Goal: Task Accomplishment & Management: Use online tool/utility

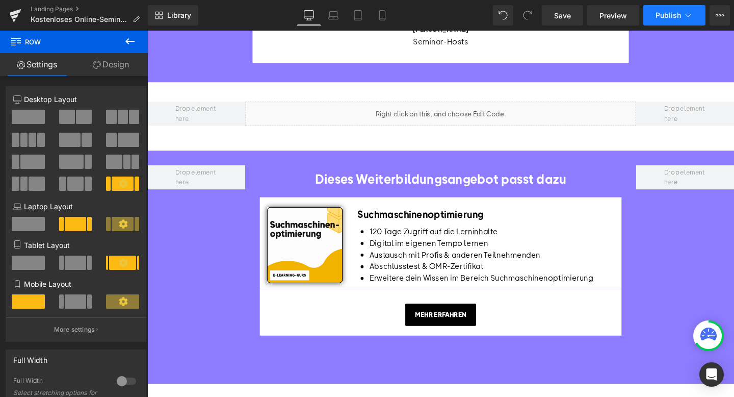
click at [675, 14] on span "Publish" at bounding box center [668, 15] width 25 height 8
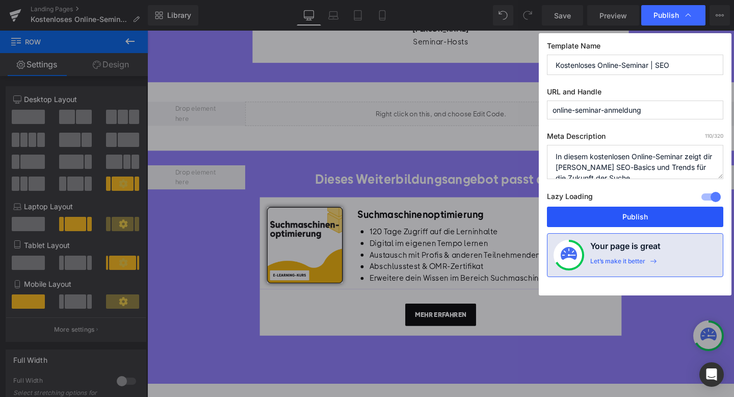
click at [595, 210] on button "Publish" at bounding box center [635, 217] width 176 height 20
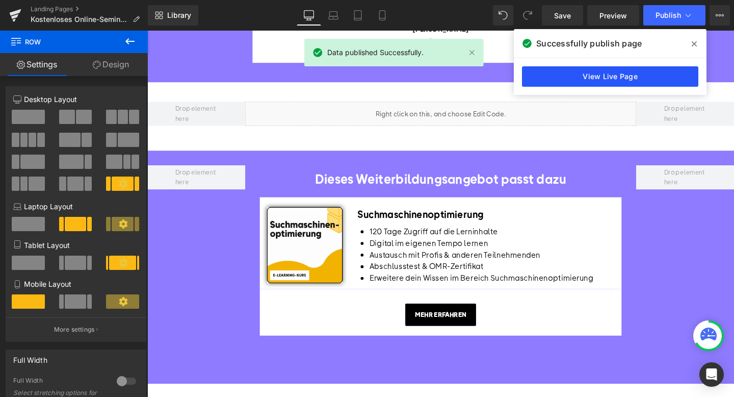
click at [655, 77] on link "View Live Page" at bounding box center [610, 76] width 176 height 20
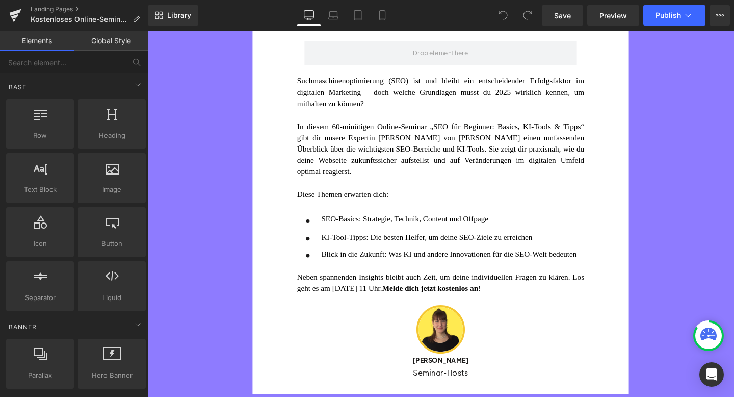
scroll to position [136, 0]
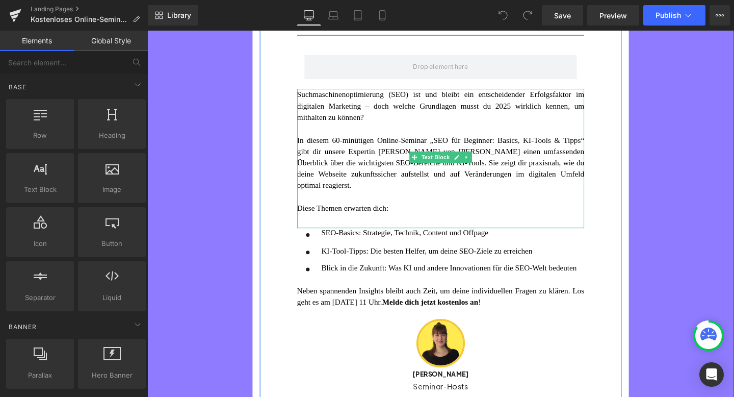
click at [380, 166] on font "In diesem 60-minütigen Online-Seminar „SEO für Beginner: Basics, KI-Tools & Tip…" at bounding box center [456, 169] width 302 height 57
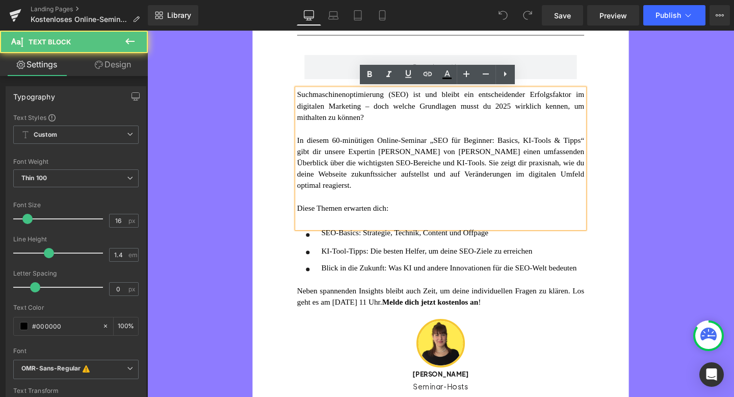
click at [375, 181] on font "In diesem 60-minütigen Online-Seminar „SEO für Beginner: Basics, KI-Tools & Tip…" at bounding box center [456, 169] width 302 height 57
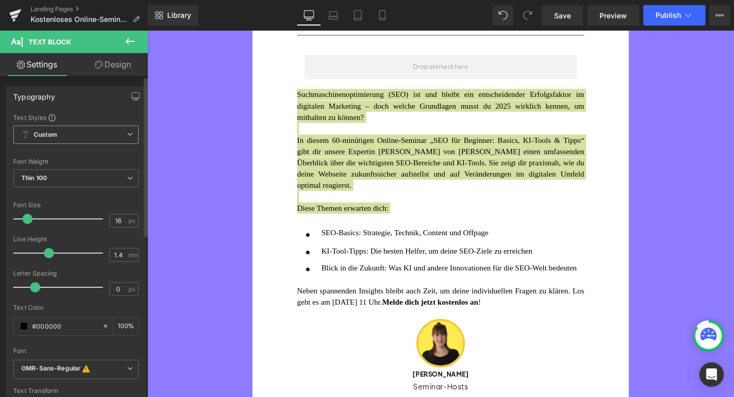
click at [121, 137] on span "Custom Setup Global Style" at bounding box center [75, 134] width 125 height 18
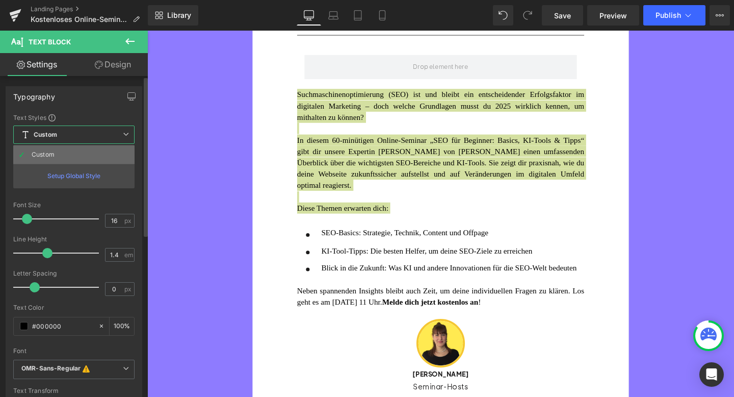
click at [105, 153] on li "Custom" at bounding box center [73, 154] width 121 height 18
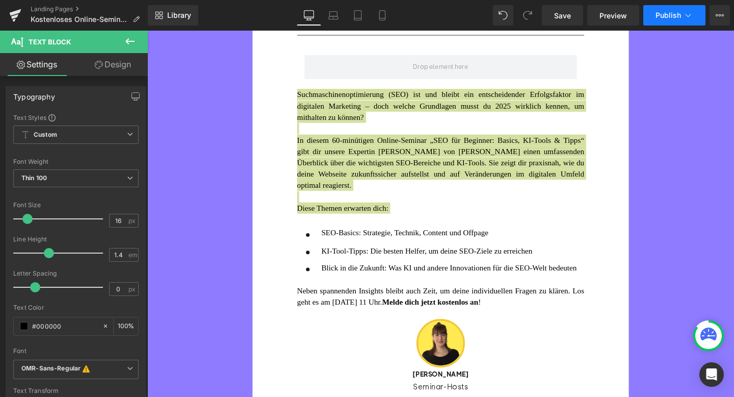
click at [663, 16] on span "Publish" at bounding box center [668, 15] width 25 height 8
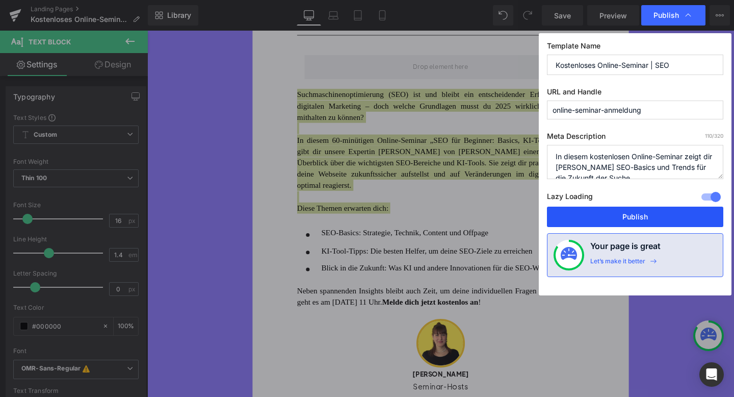
drag, startPoint x: 599, startPoint y: 214, endPoint x: 333, endPoint y: 192, distance: 266.0
click at [599, 214] on button "Publish" at bounding box center [635, 217] width 176 height 20
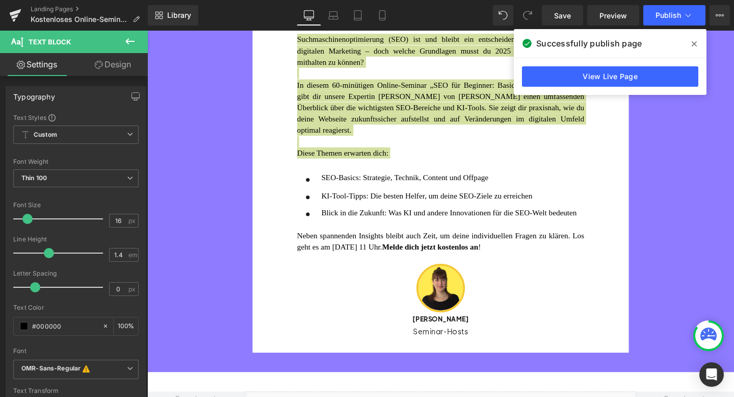
scroll to position [209, 0]
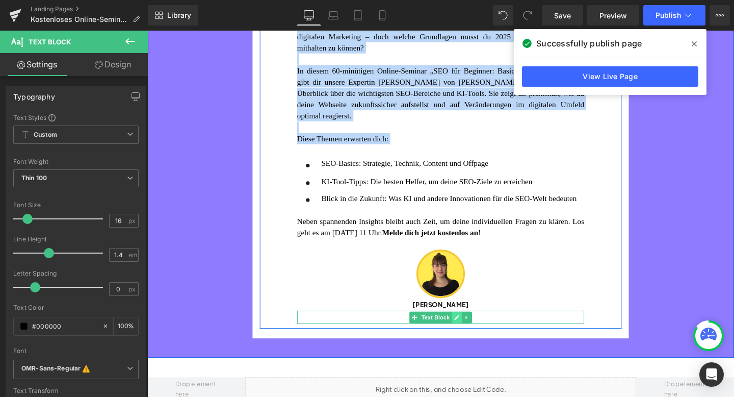
click at [473, 335] on icon at bounding box center [472, 331] width 5 height 5
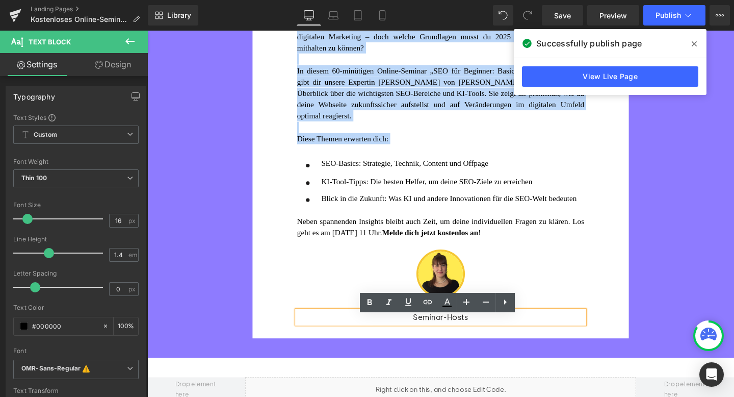
click at [490, 338] on p "Seminar-Hosts" at bounding box center [456, 331] width 302 height 13
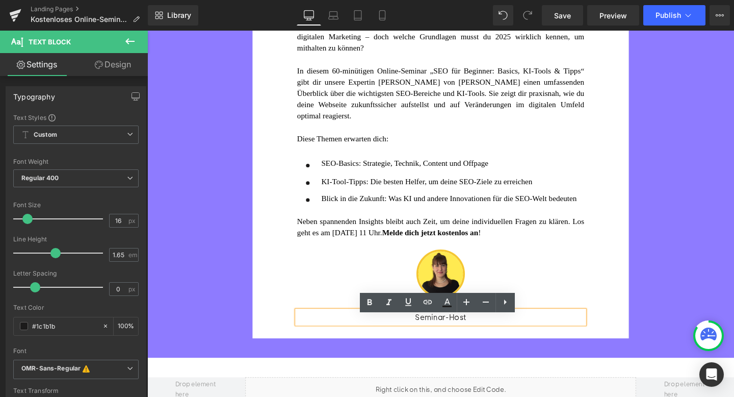
click at [625, 283] on div "KOSTENLOSES OMR ONLINE-SEMINAR Heading SEO für Beginner: Basics, KI-Tools & Tip…" at bounding box center [456, 116] width 381 height 454
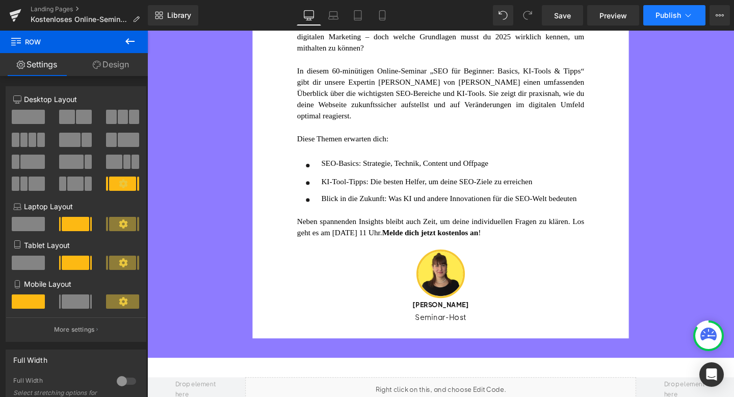
click at [664, 17] on span "Publish" at bounding box center [668, 15] width 25 height 8
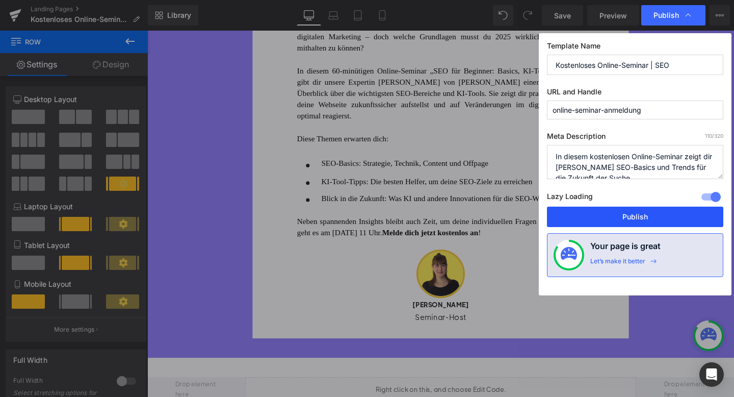
drag, startPoint x: 606, startPoint y: 214, endPoint x: 482, endPoint y: 192, distance: 125.8
click at [606, 214] on button "Publish" at bounding box center [635, 217] width 176 height 20
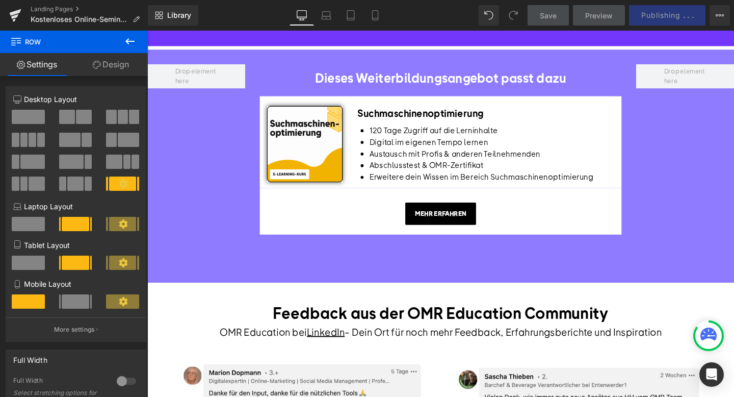
scroll to position [605, 0]
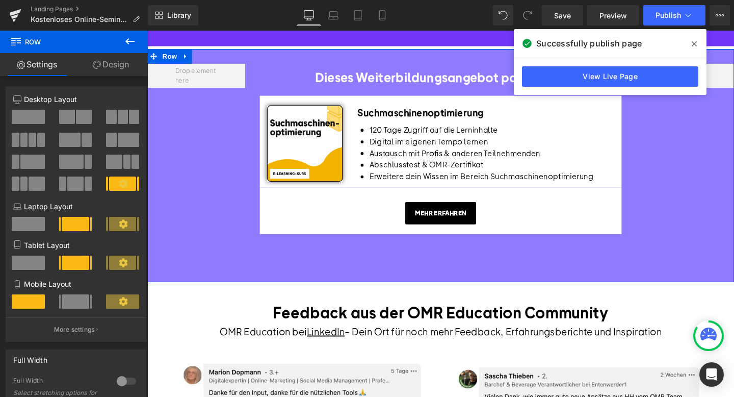
click at [238, 248] on div "Dieses Weiterbildungsangebot passt dazu Heading Image Suchmaschinenoptimierung …" at bounding box center [455, 172] width 617 height 245
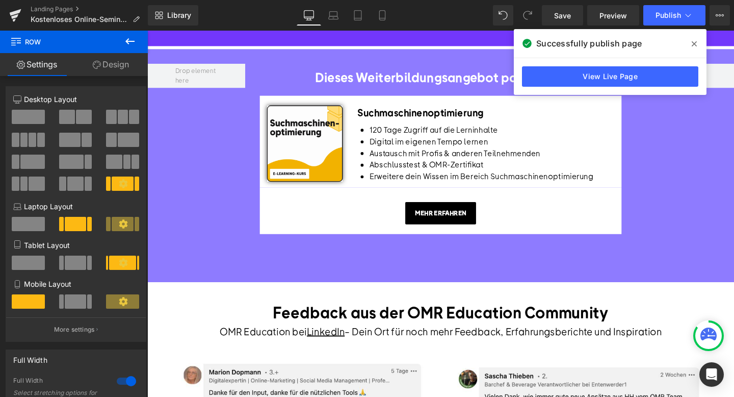
click at [698, 42] on span at bounding box center [694, 44] width 16 height 16
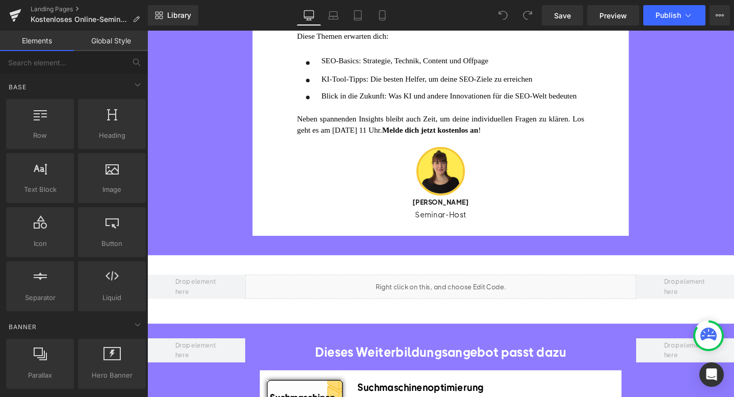
scroll to position [297, 0]
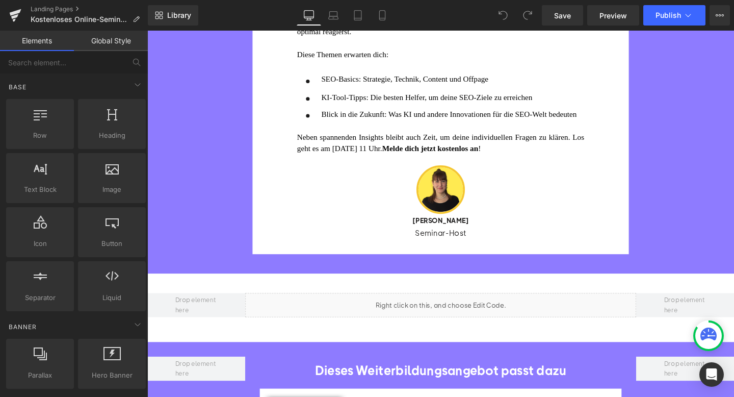
click at [418, 302] on div "Liquid Row" at bounding box center [455, 322] width 617 height 72
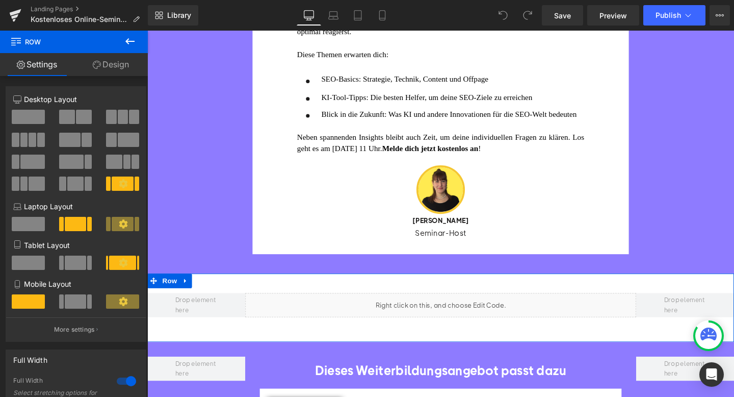
click at [472, 320] on div "Liquid" at bounding box center [456, 318] width 412 height 25
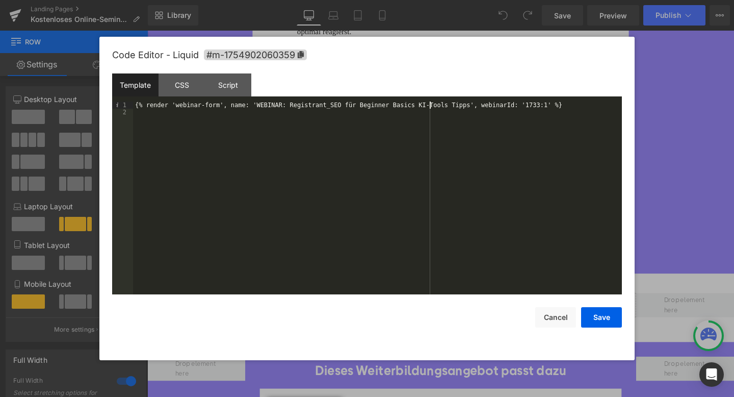
click at [431, 105] on div "{% render 'webinar-form', name: 'WEBINAR: Registrant_SEO für Beginner Basics KI…" at bounding box center [377, 204] width 489 height 207
click at [607, 327] on div "Code Editor - Liquid #m-1754902060359 Template CSS Script Data 1 2 {% render 'w…" at bounding box center [367, 198] width 510 height 323
click at [601, 320] on button "Save" at bounding box center [601, 317] width 41 height 20
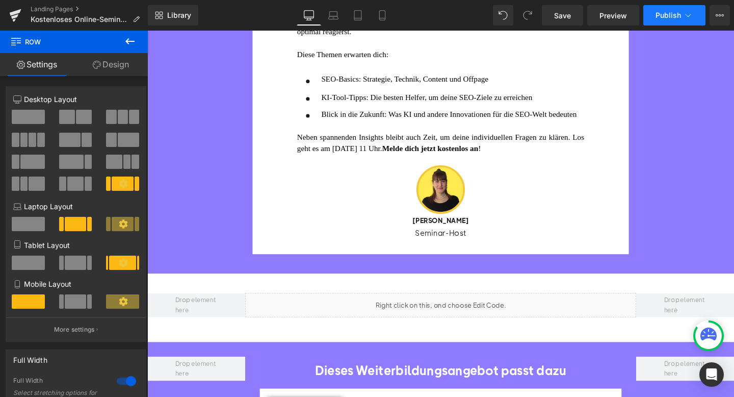
click at [670, 12] on span "Publish" at bounding box center [668, 15] width 25 height 8
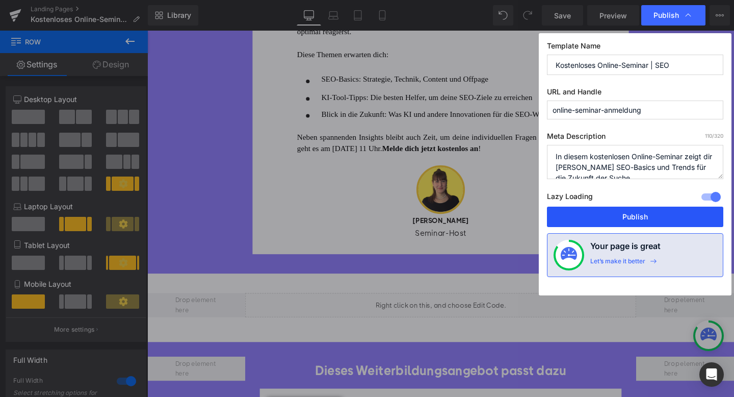
click at [609, 215] on button "Publish" at bounding box center [635, 217] width 176 height 20
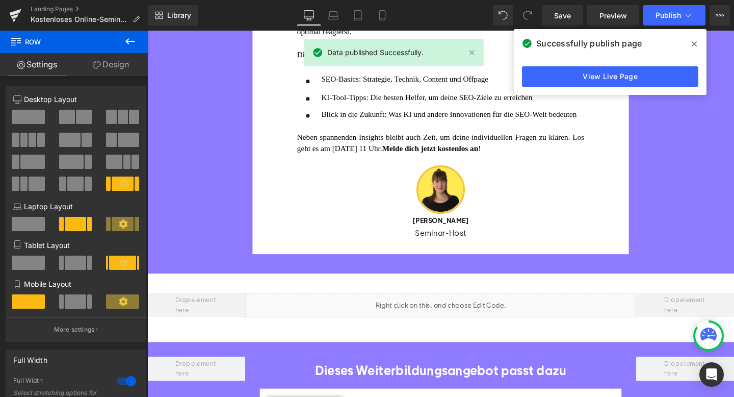
click at [697, 46] on span at bounding box center [694, 44] width 16 height 16
